Goal: Transaction & Acquisition: Book appointment/travel/reservation

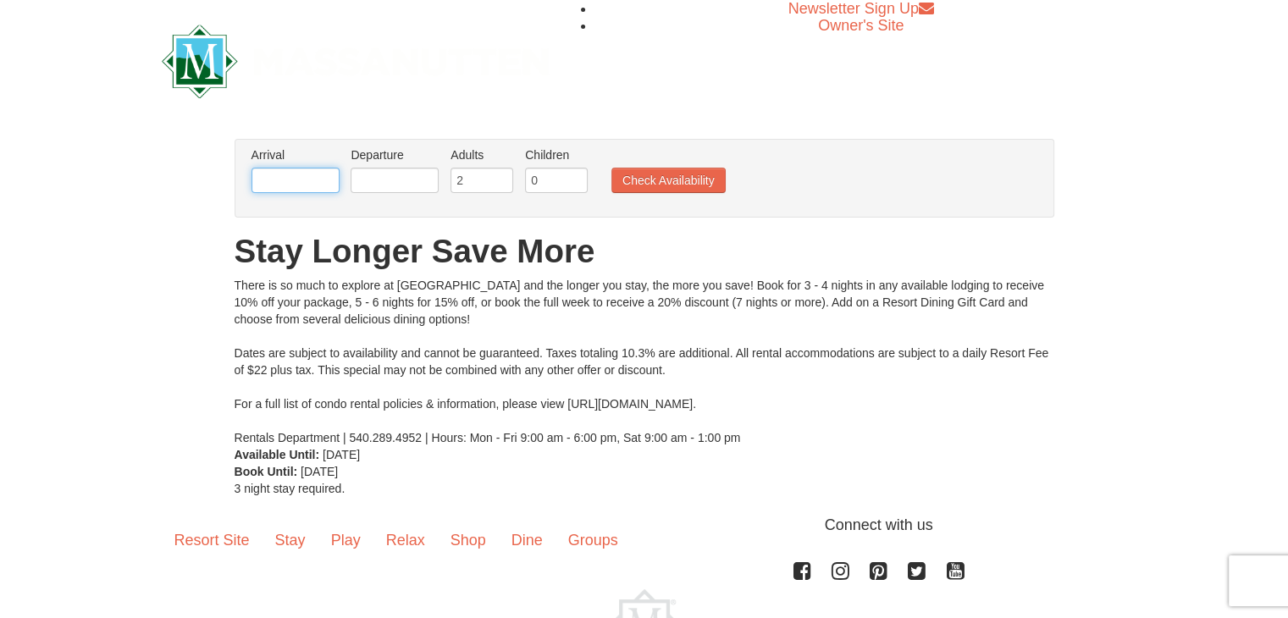
click at [302, 178] on input "text" at bounding box center [296, 180] width 88 height 25
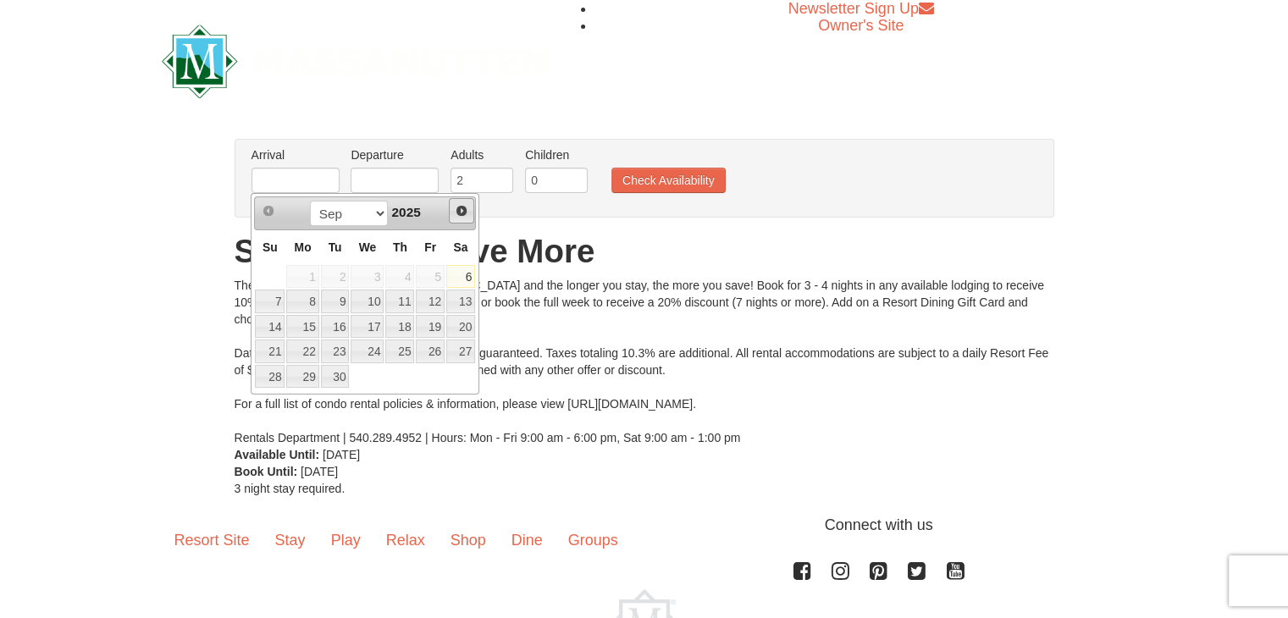
click at [466, 205] on span "Next" at bounding box center [462, 211] width 14 height 14
click at [376, 350] on link "24" at bounding box center [367, 352] width 33 height 24
type input "[DATE]"
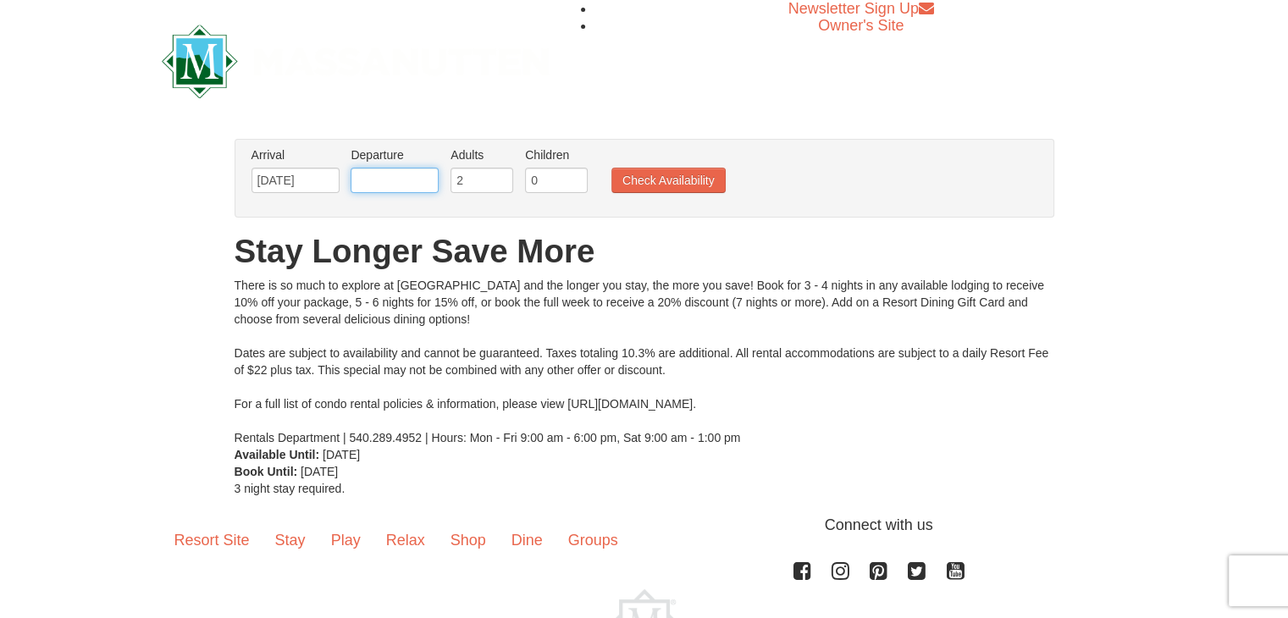
click at [429, 184] on input "text" at bounding box center [395, 180] width 88 height 25
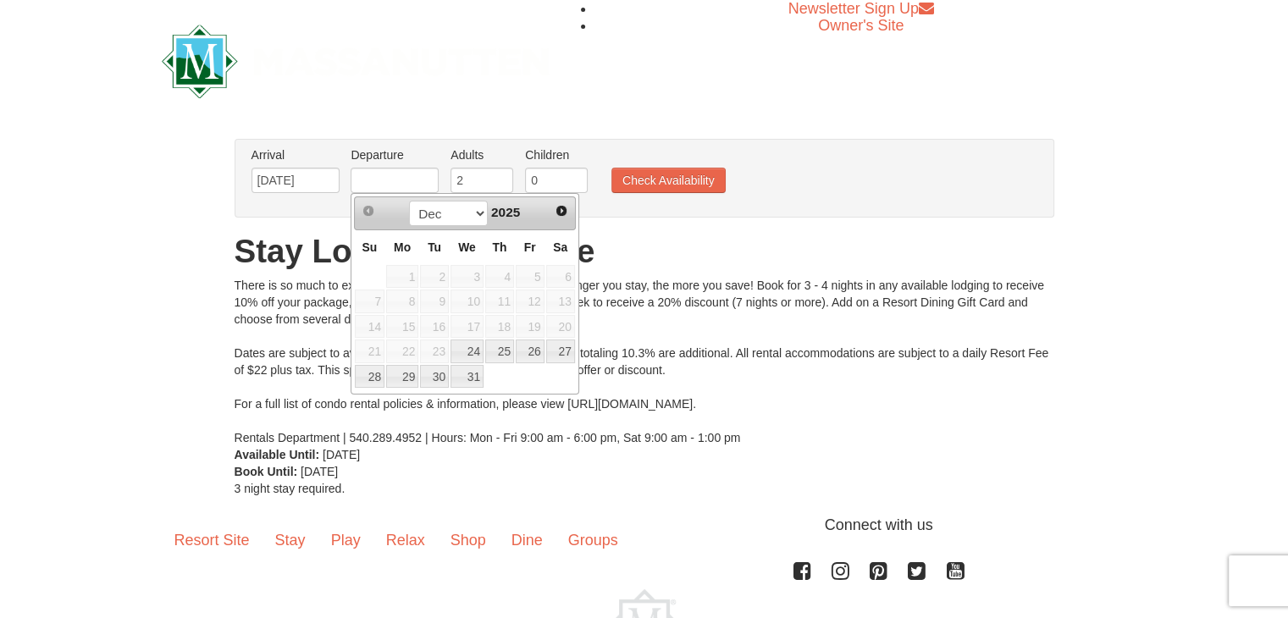
click at [296, 212] on div "Arrival Please format dates MM/DD/YYYY Please format dates MM/DD/YYYY [DATE] De…" at bounding box center [645, 178] width 820 height 79
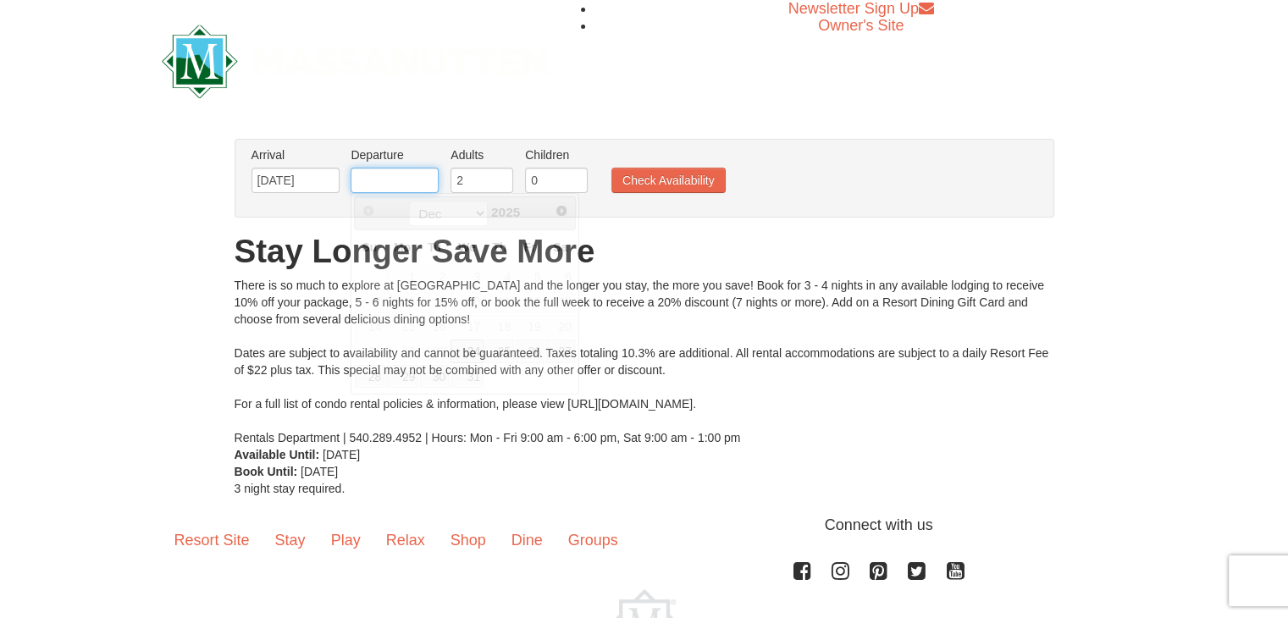
click at [385, 185] on input "text" at bounding box center [395, 180] width 88 height 25
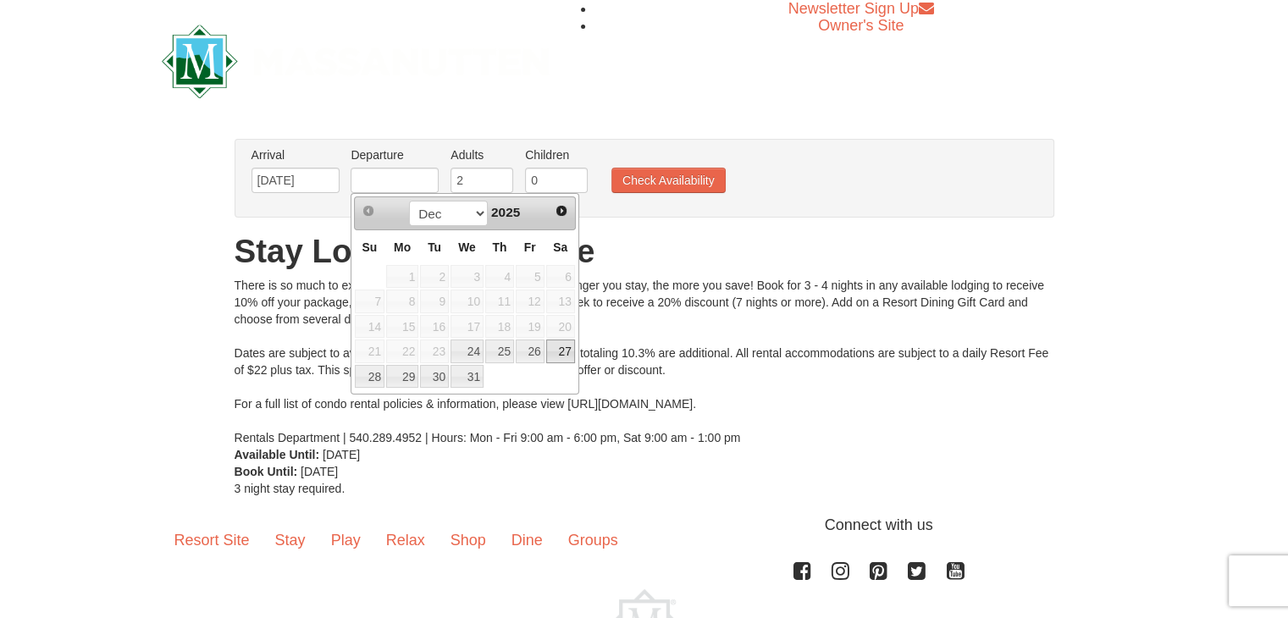
click at [559, 347] on link "27" at bounding box center [560, 352] width 29 height 24
type input "[DATE]"
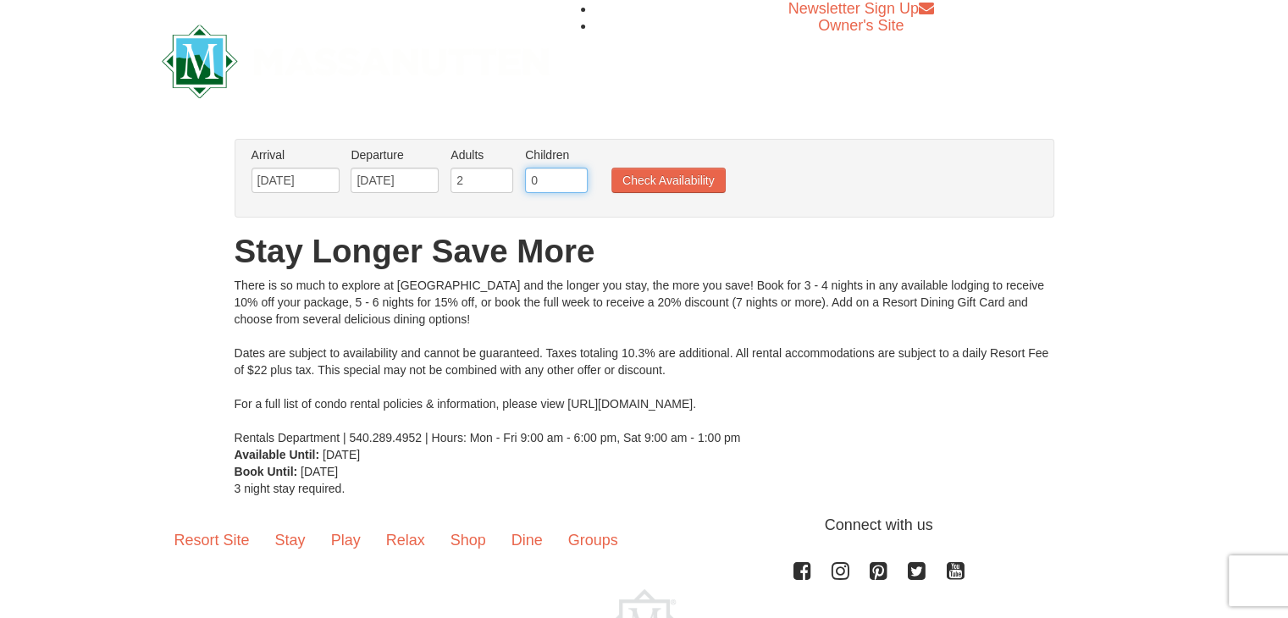
click at [552, 180] on input "0" at bounding box center [556, 180] width 63 height 25
click at [573, 177] on input "1" at bounding box center [556, 180] width 63 height 25
type input "2"
click at [573, 177] on input "2" at bounding box center [556, 180] width 63 height 25
click at [646, 174] on button "Check Availability" at bounding box center [668, 180] width 114 height 25
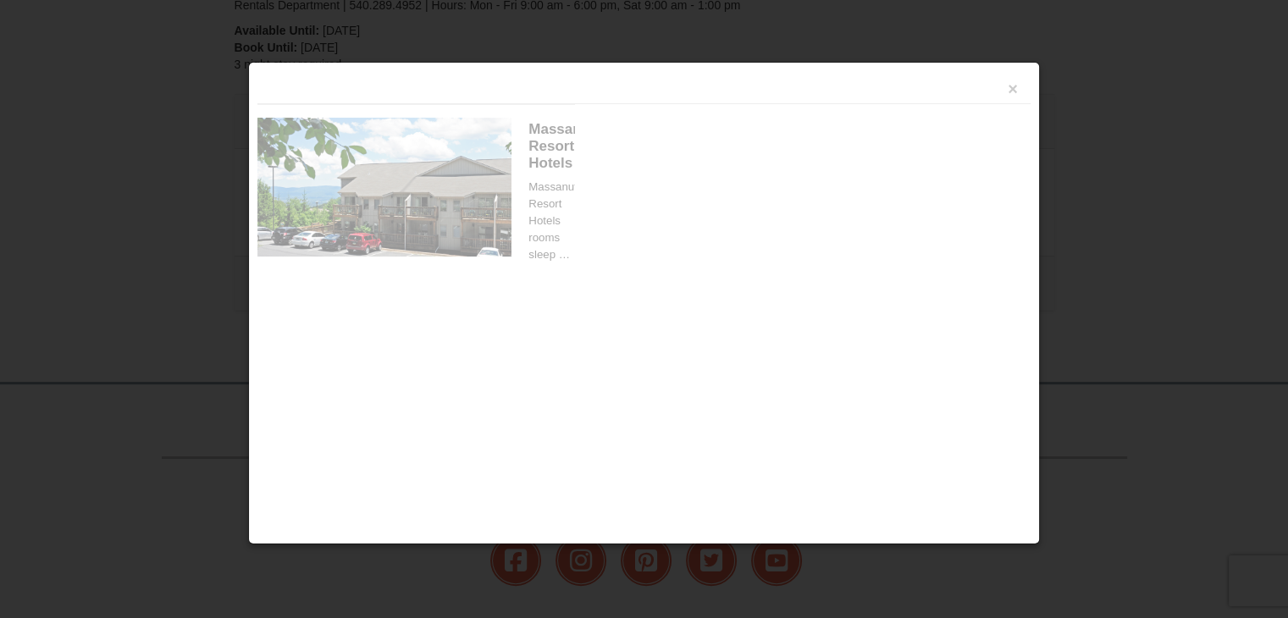
scroll to position [551, 0]
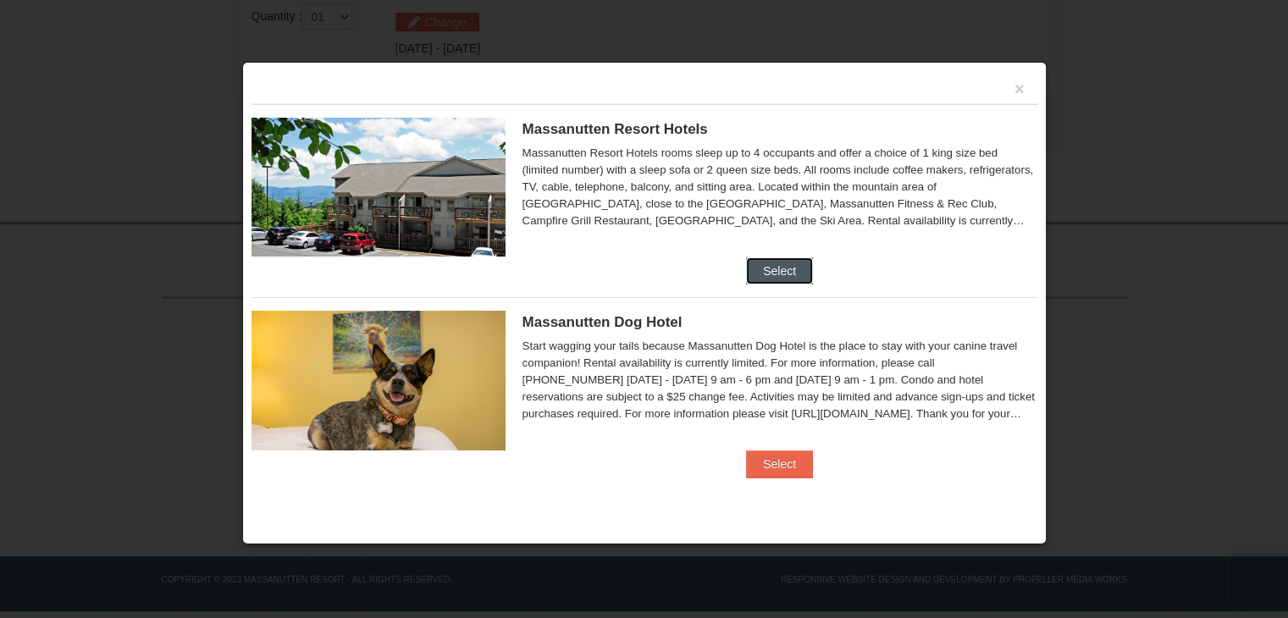
click at [794, 264] on button "Select" at bounding box center [779, 270] width 67 height 27
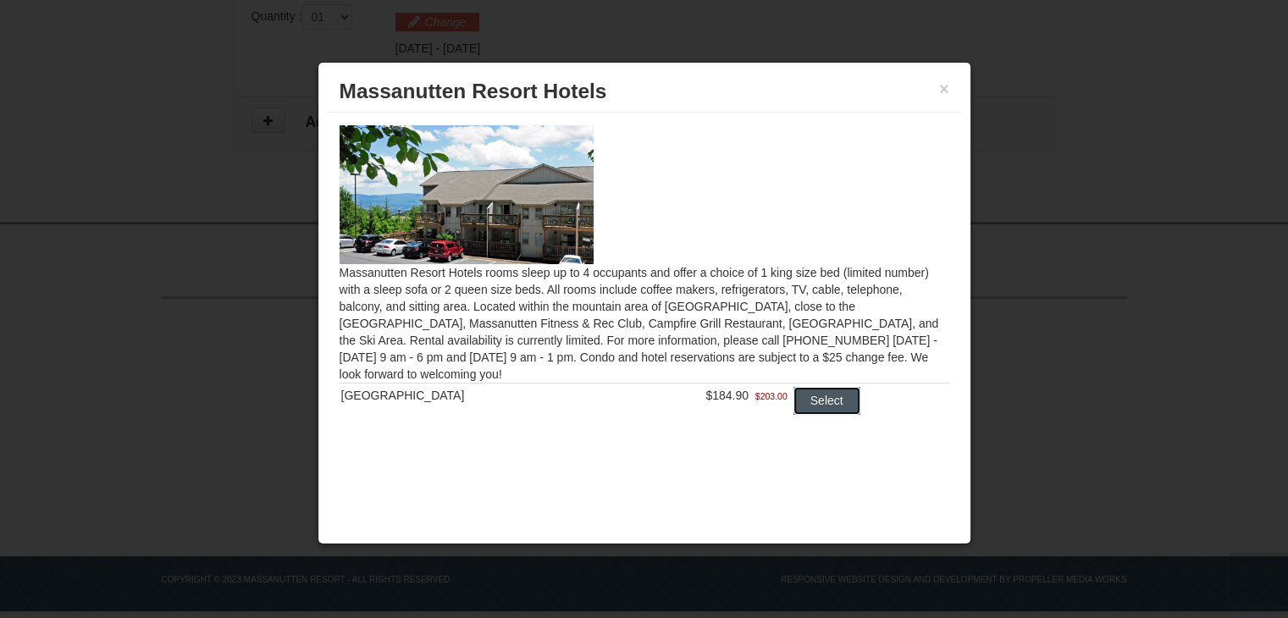
click at [819, 398] on button "Select" at bounding box center [827, 400] width 67 height 27
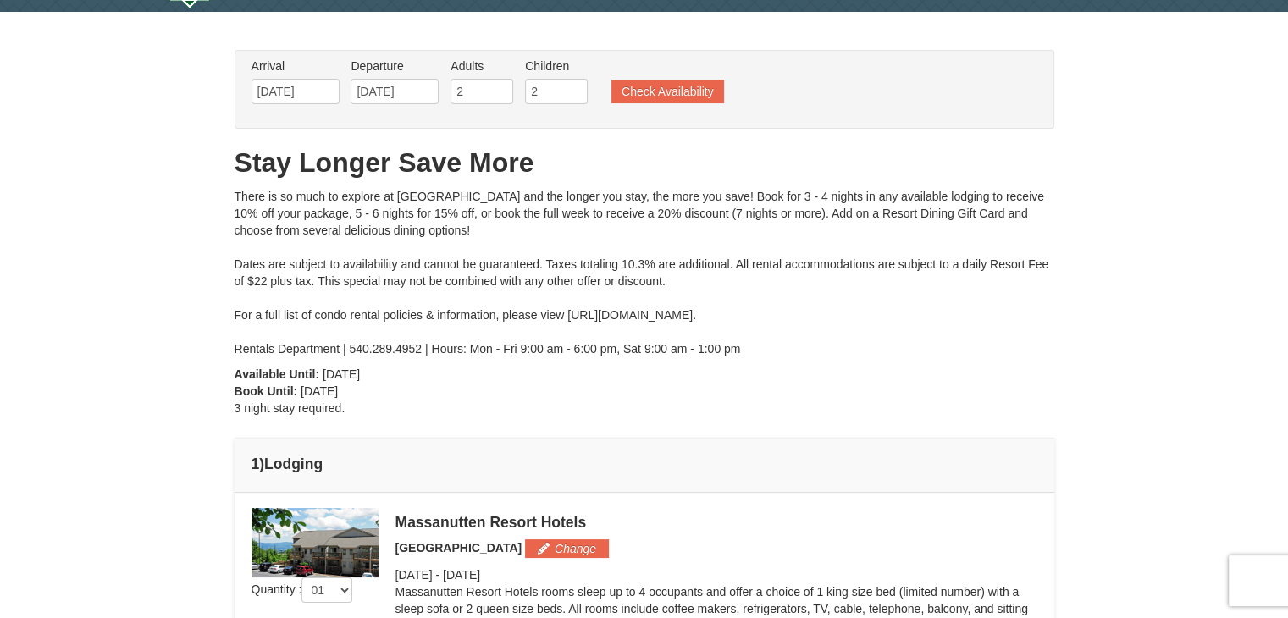
scroll to position [0, 0]
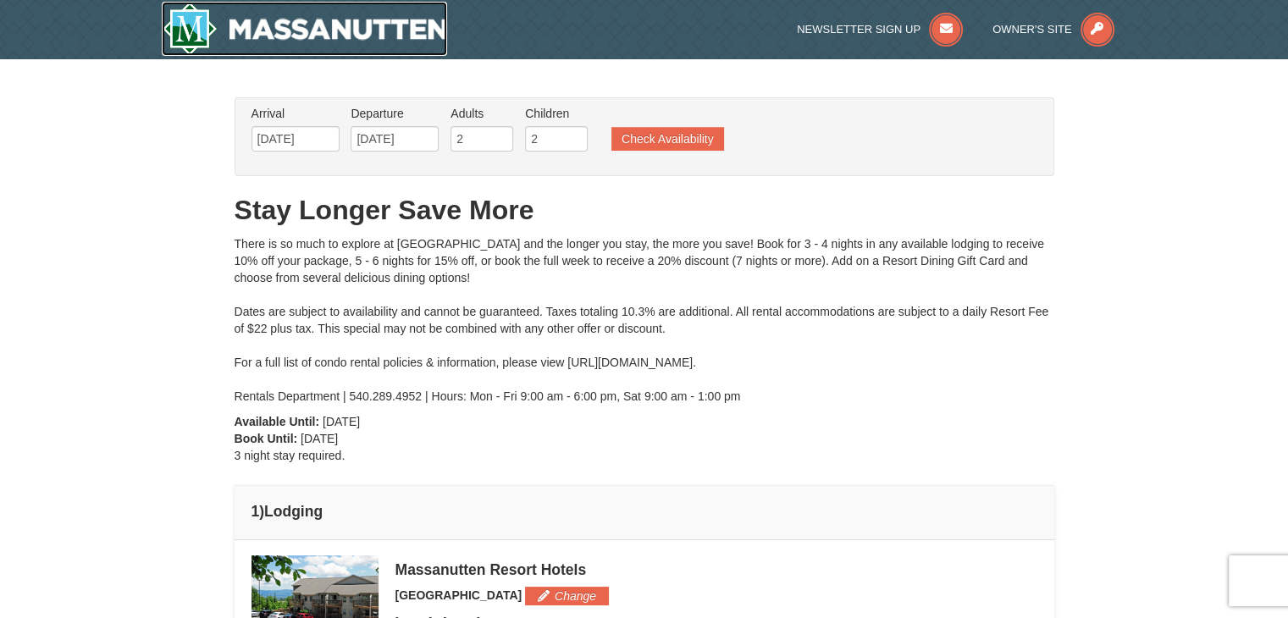
click at [278, 27] on img at bounding box center [305, 29] width 286 height 54
